Goal: Task Accomplishment & Management: Manage account settings

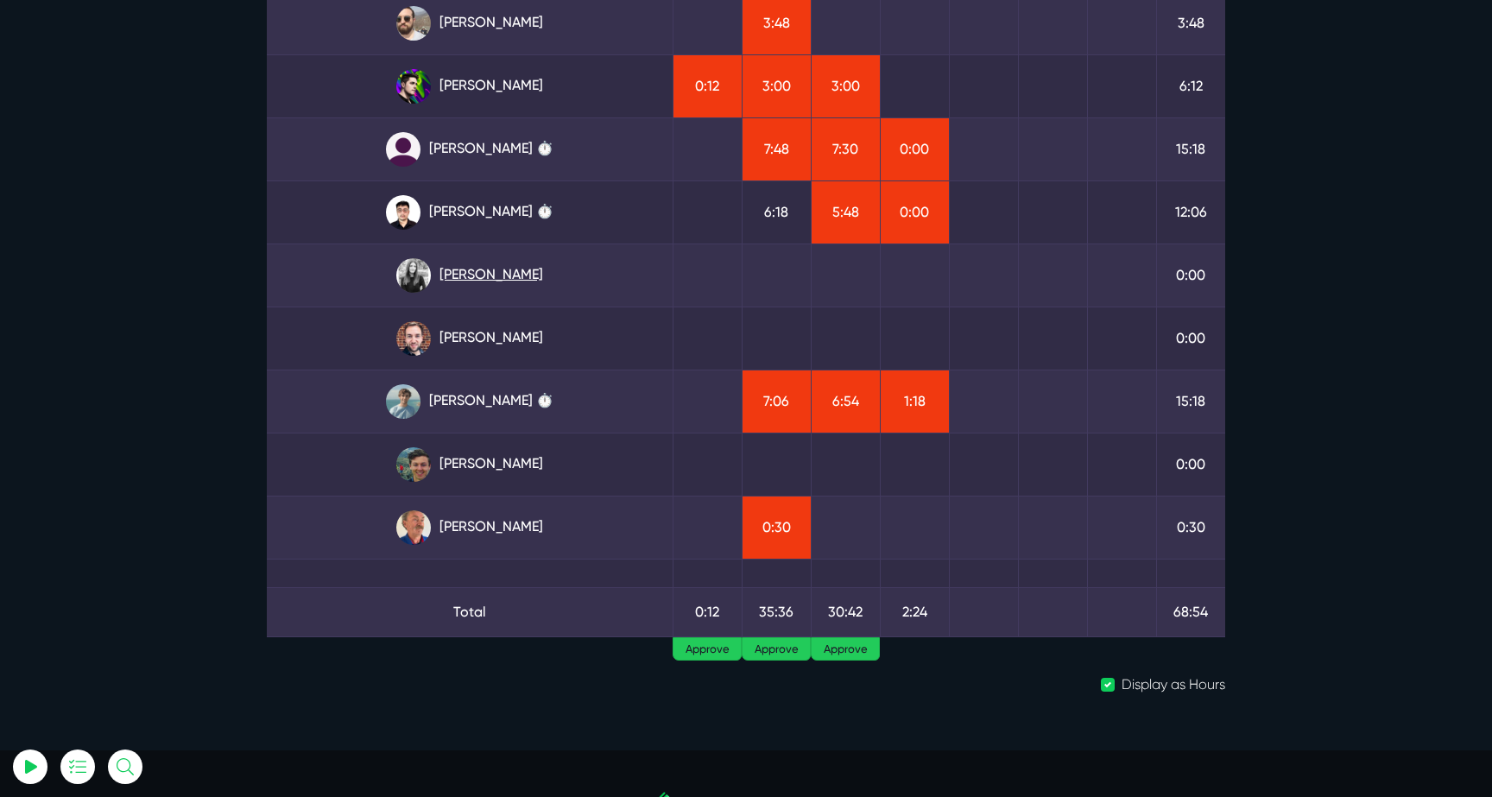
scroll to position [263, 0]
click at [522, 152] on link "Julianne Estras ⏱️" at bounding box center [470, 148] width 378 height 35
click at [470, 215] on link "Kevin Abelgas ⏱️" at bounding box center [470, 211] width 378 height 35
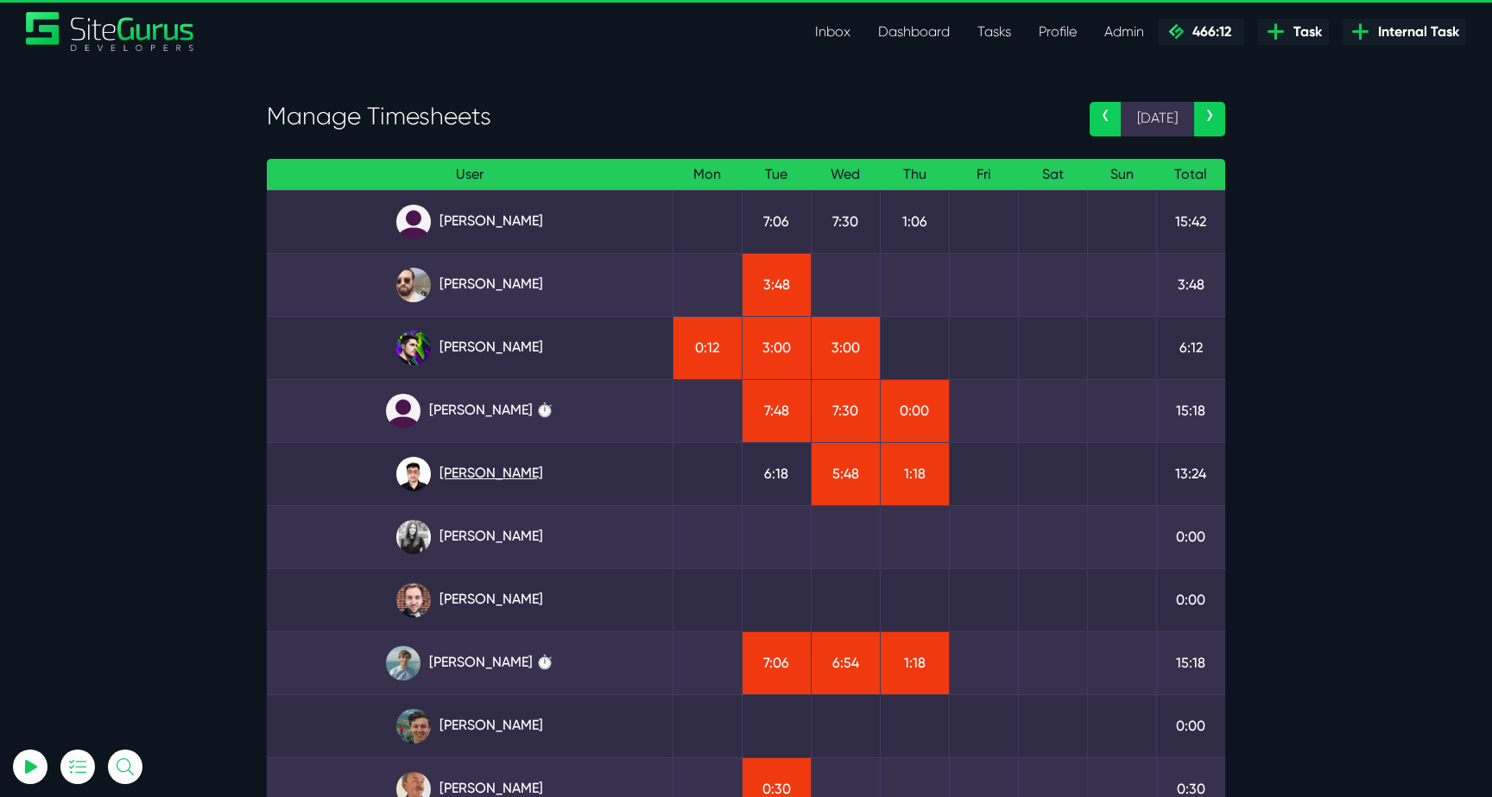
click at [459, 465] on link "Kevin Abelgas" at bounding box center [470, 474] width 378 height 35
click at [475, 396] on link "Julianne Estras ⏱️" at bounding box center [470, 411] width 378 height 35
click at [479, 225] on link "Angel Dagondon" at bounding box center [470, 222] width 378 height 35
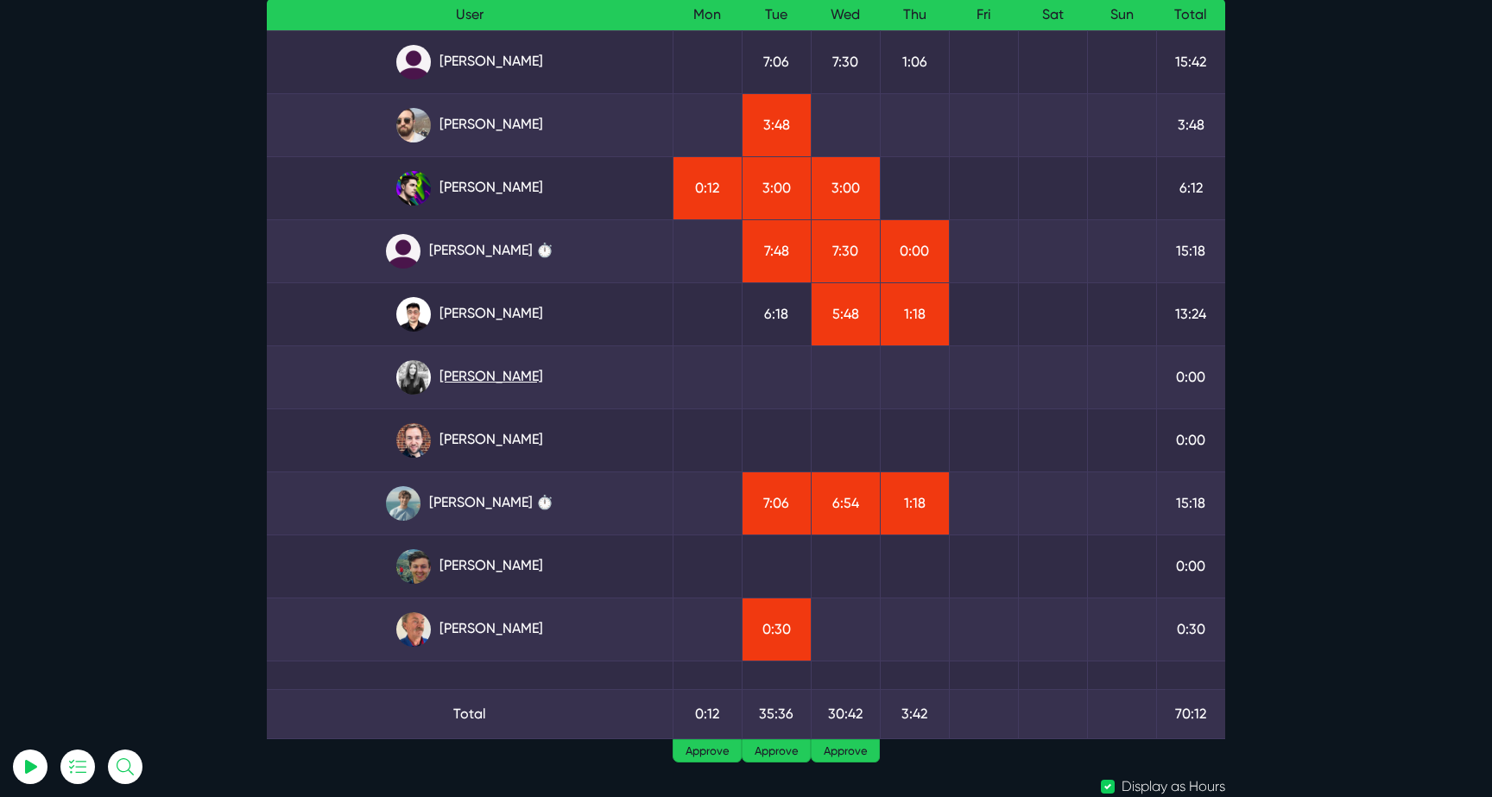
scroll to position [173, 0]
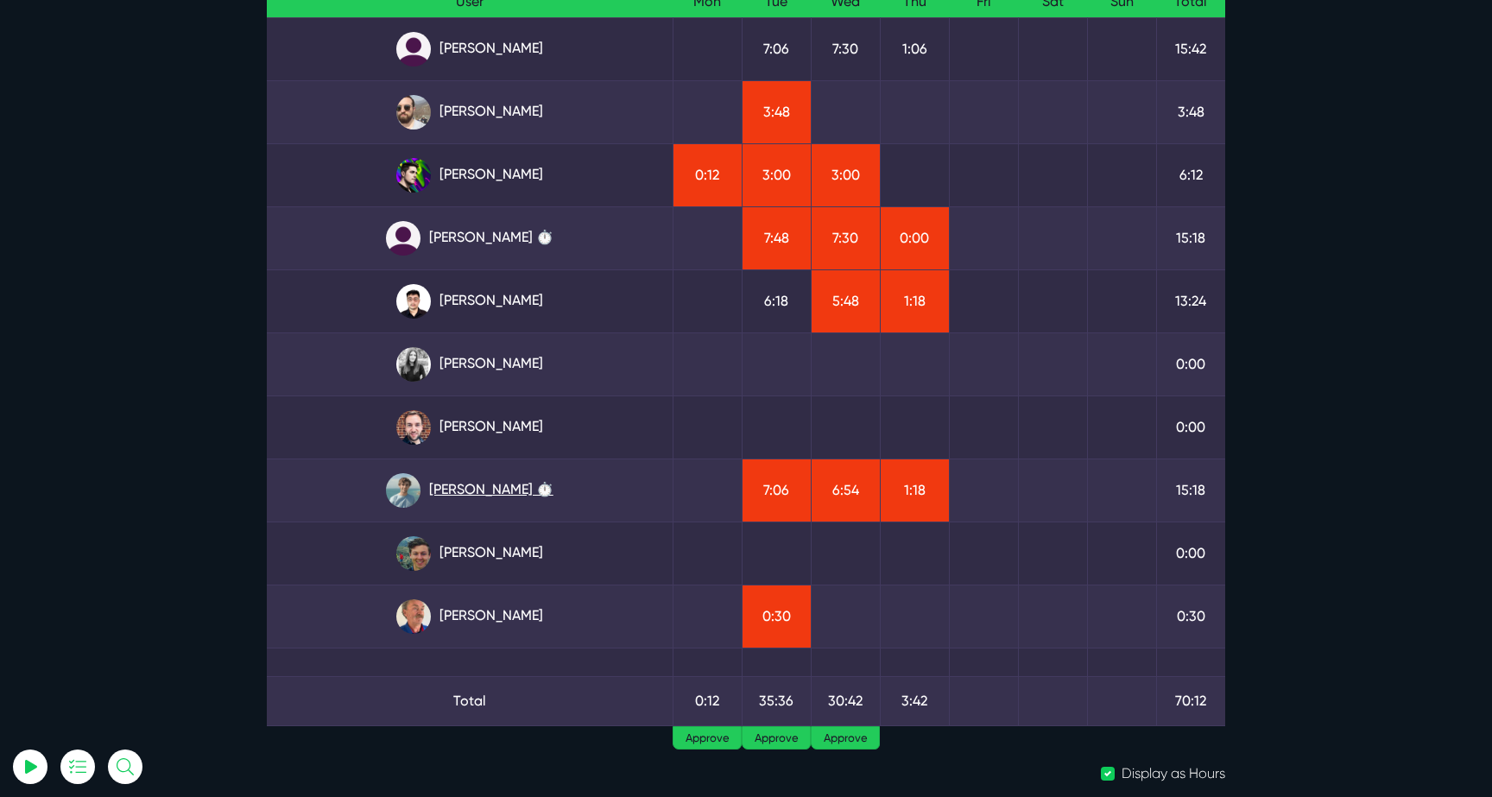
click at [449, 502] on link "Matt Jones ⏱️" at bounding box center [470, 490] width 378 height 35
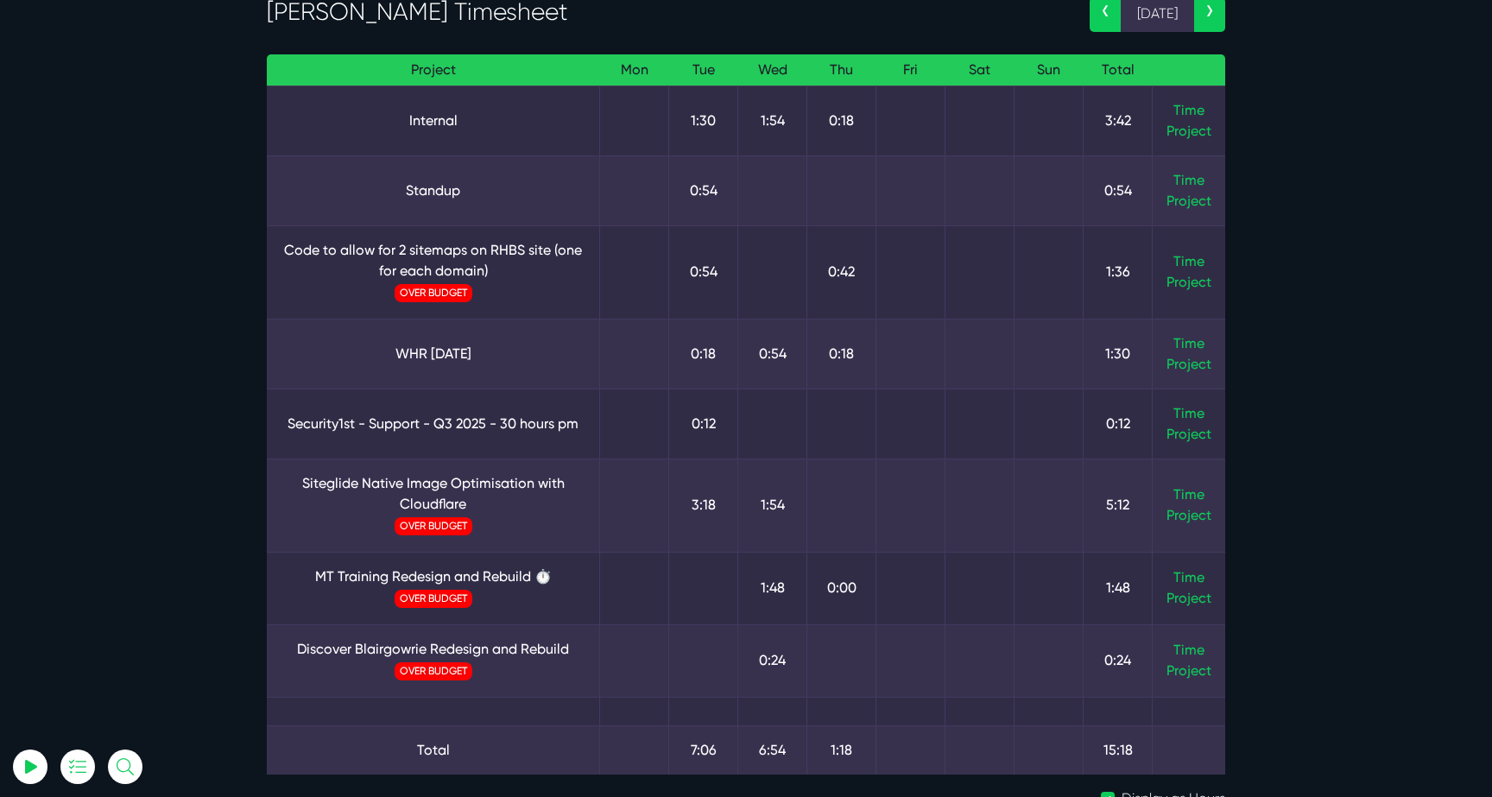
scroll to position [150, 0]
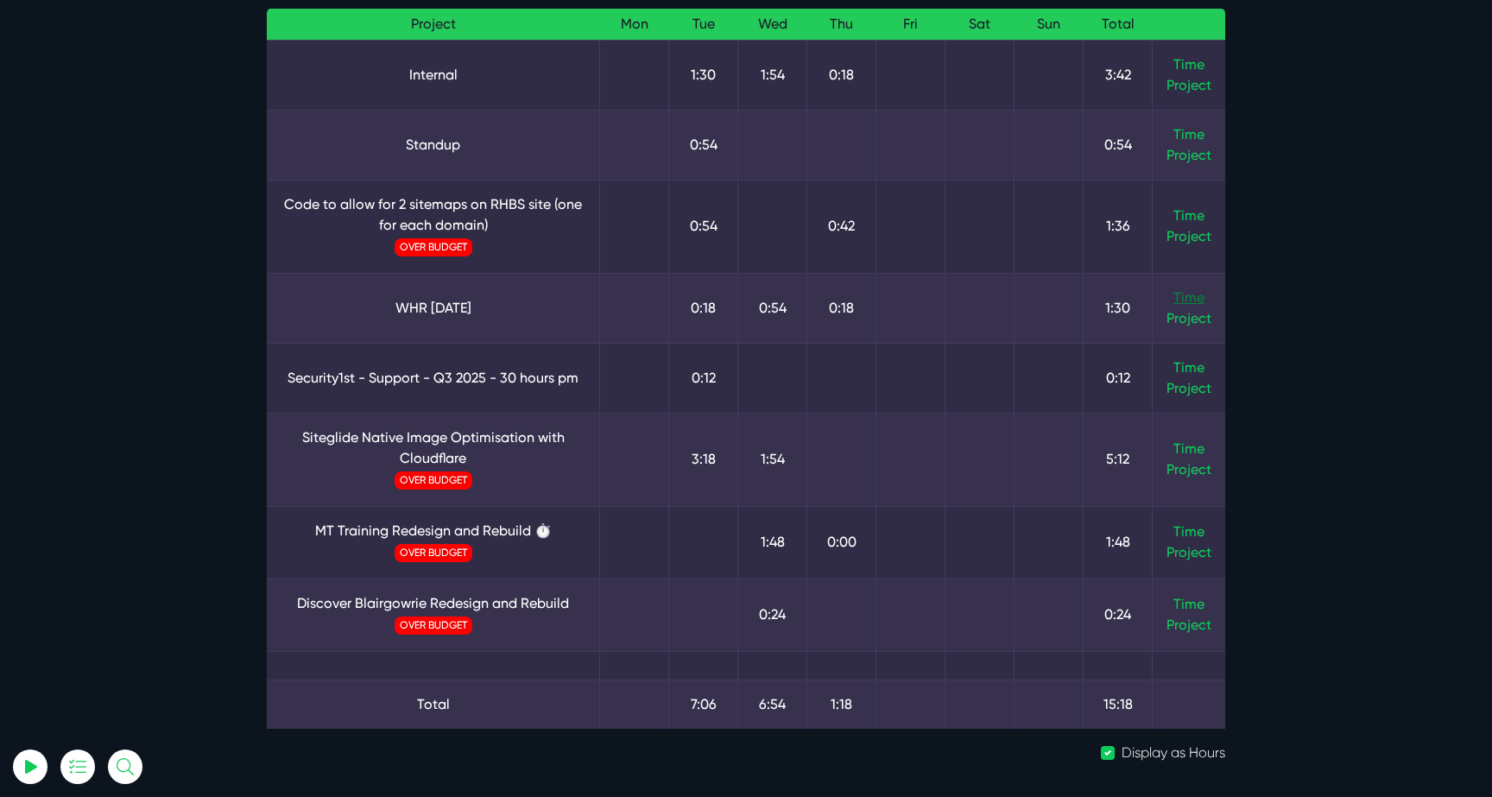
click at [1187, 299] on link "Time" at bounding box center [1189, 297] width 31 height 16
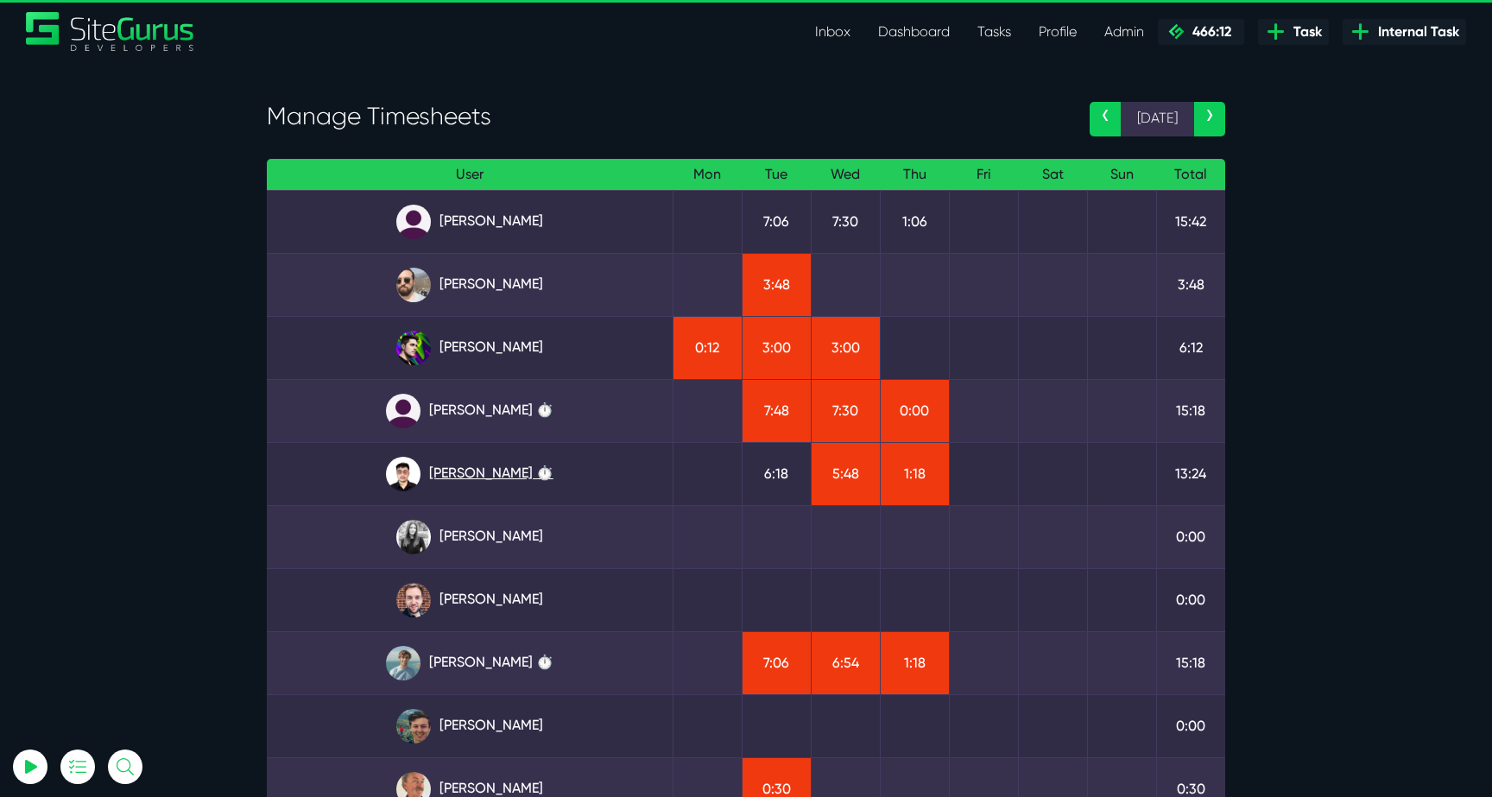
type input "luke@sitegurus.io"
click at [483, 478] on link "[PERSON_NAME] ⏱️" at bounding box center [470, 474] width 378 height 35
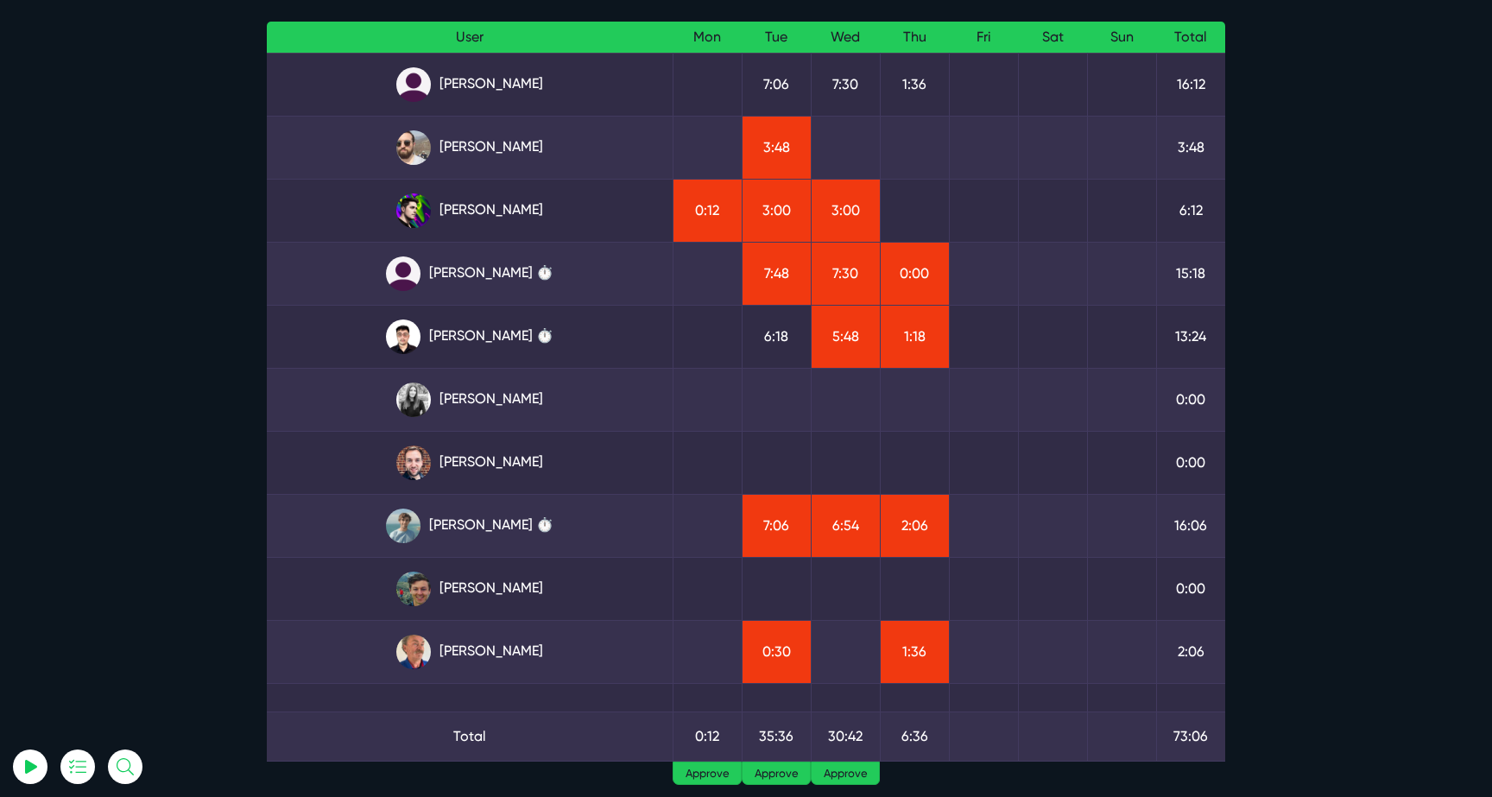
scroll to position [178, 0]
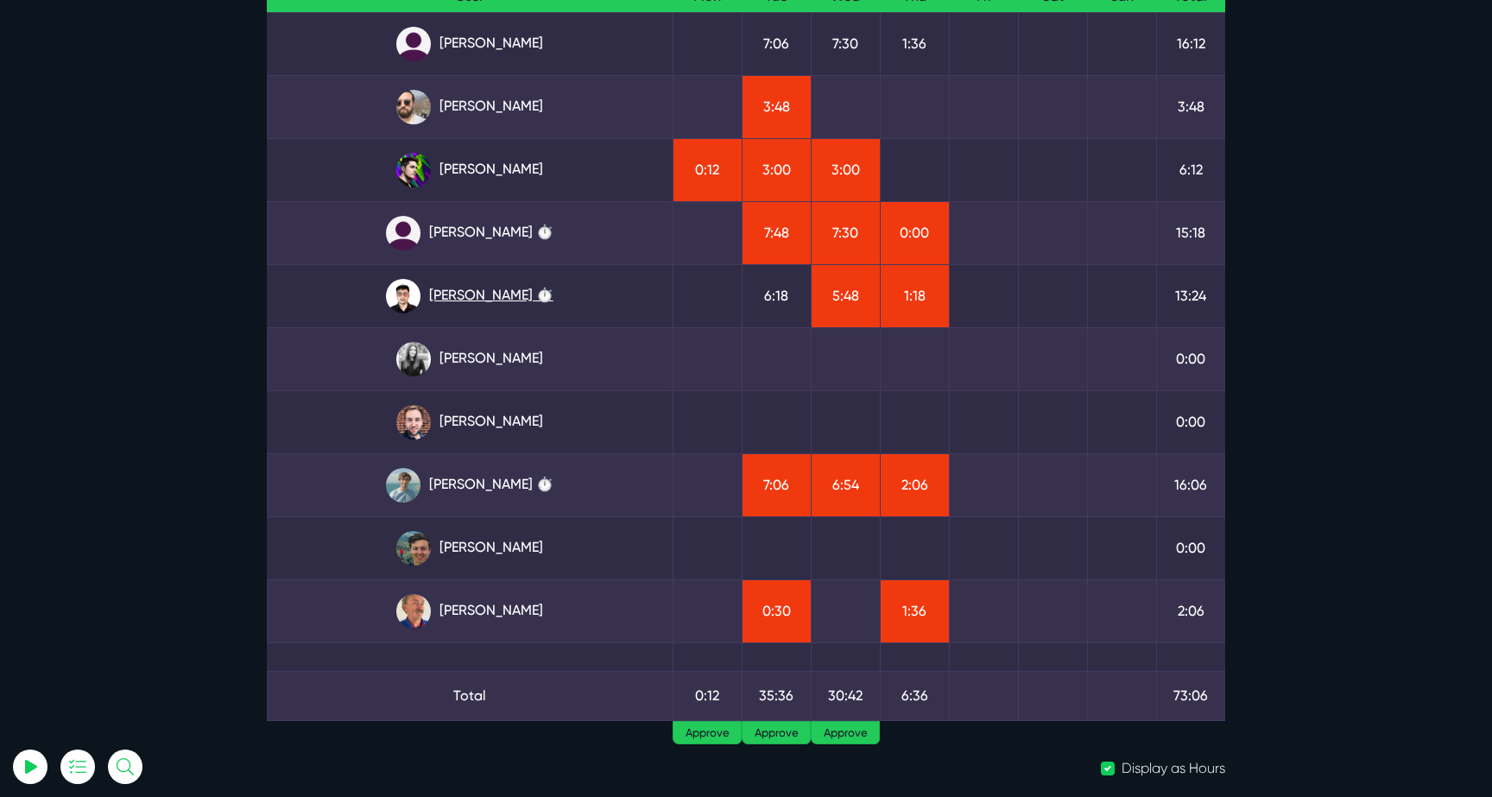
click at [517, 295] on link "Kevin Abelgas ⏱️" at bounding box center [470, 296] width 378 height 35
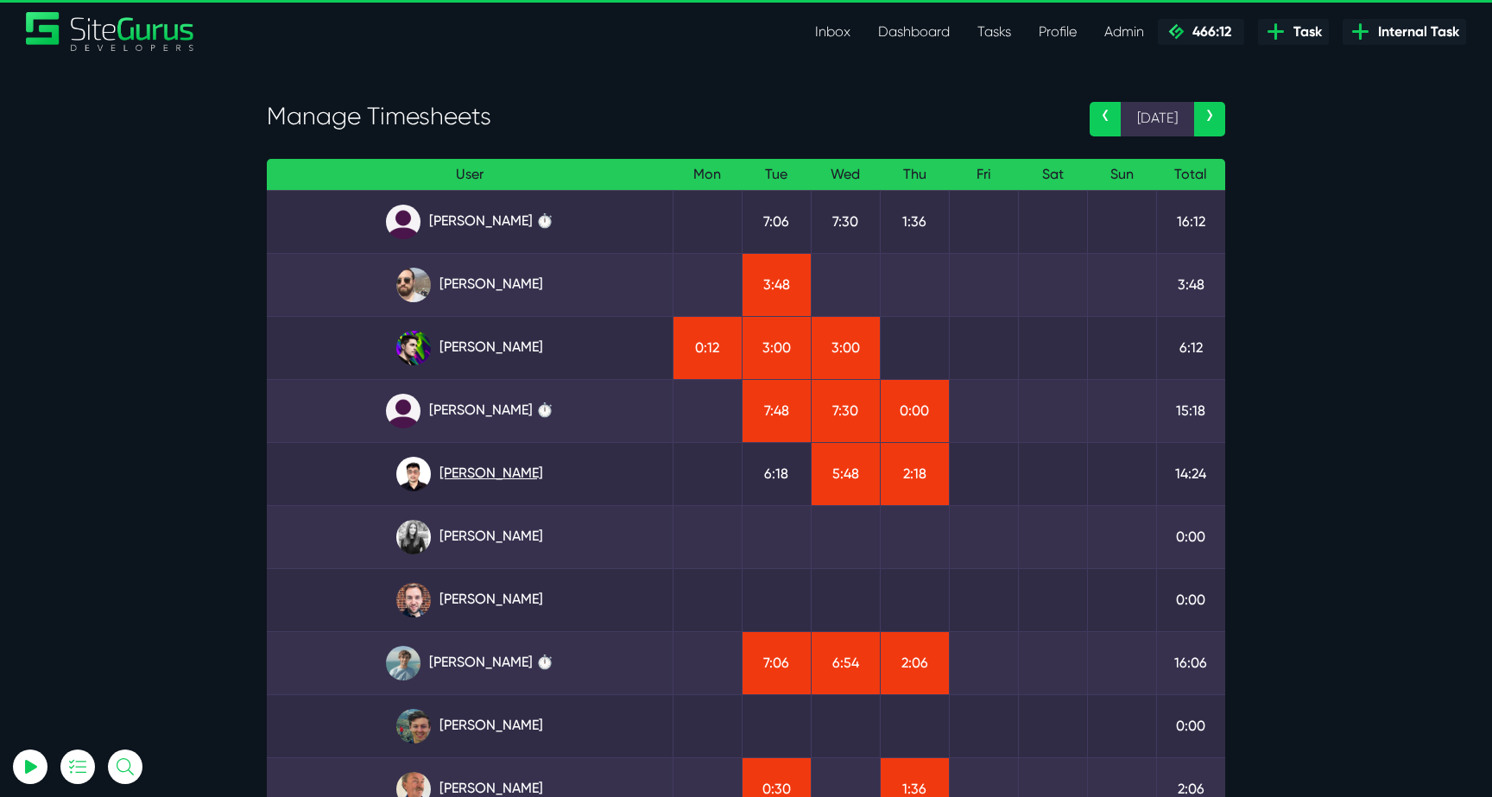
click at [502, 484] on link "Kevin Abelgas" at bounding box center [470, 474] width 378 height 35
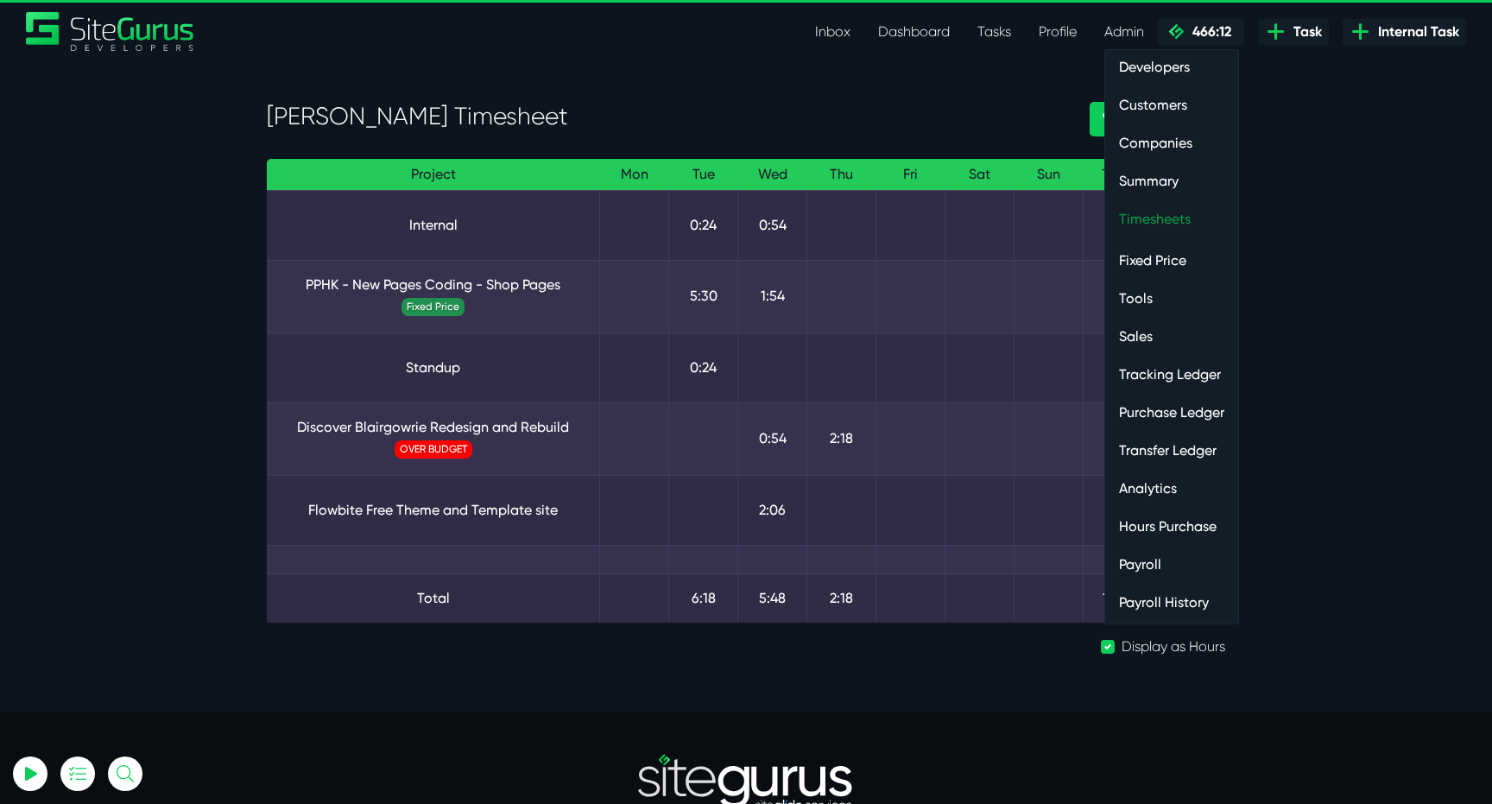
type input "luke@sitegurus.io"
click at [1175, 213] on link "Timesheets" at bounding box center [1171, 219] width 133 height 35
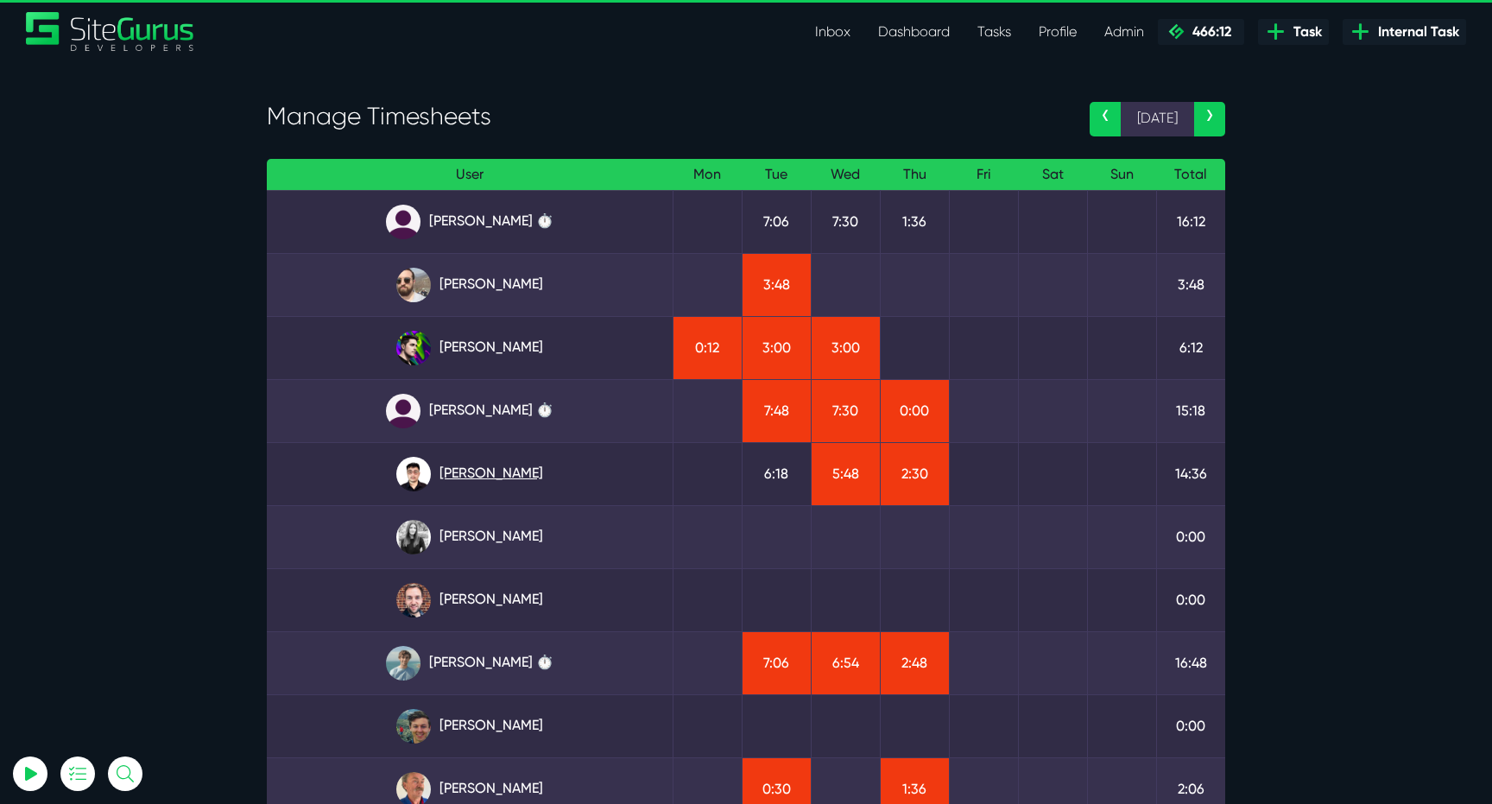
click at [515, 477] on link "[PERSON_NAME]" at bounding box center [470, 474] width 378 height 35
click at [478, 211] on link "Angel Dagondon ⏱️" at bounding box center [470, 222] width 378 height 35
